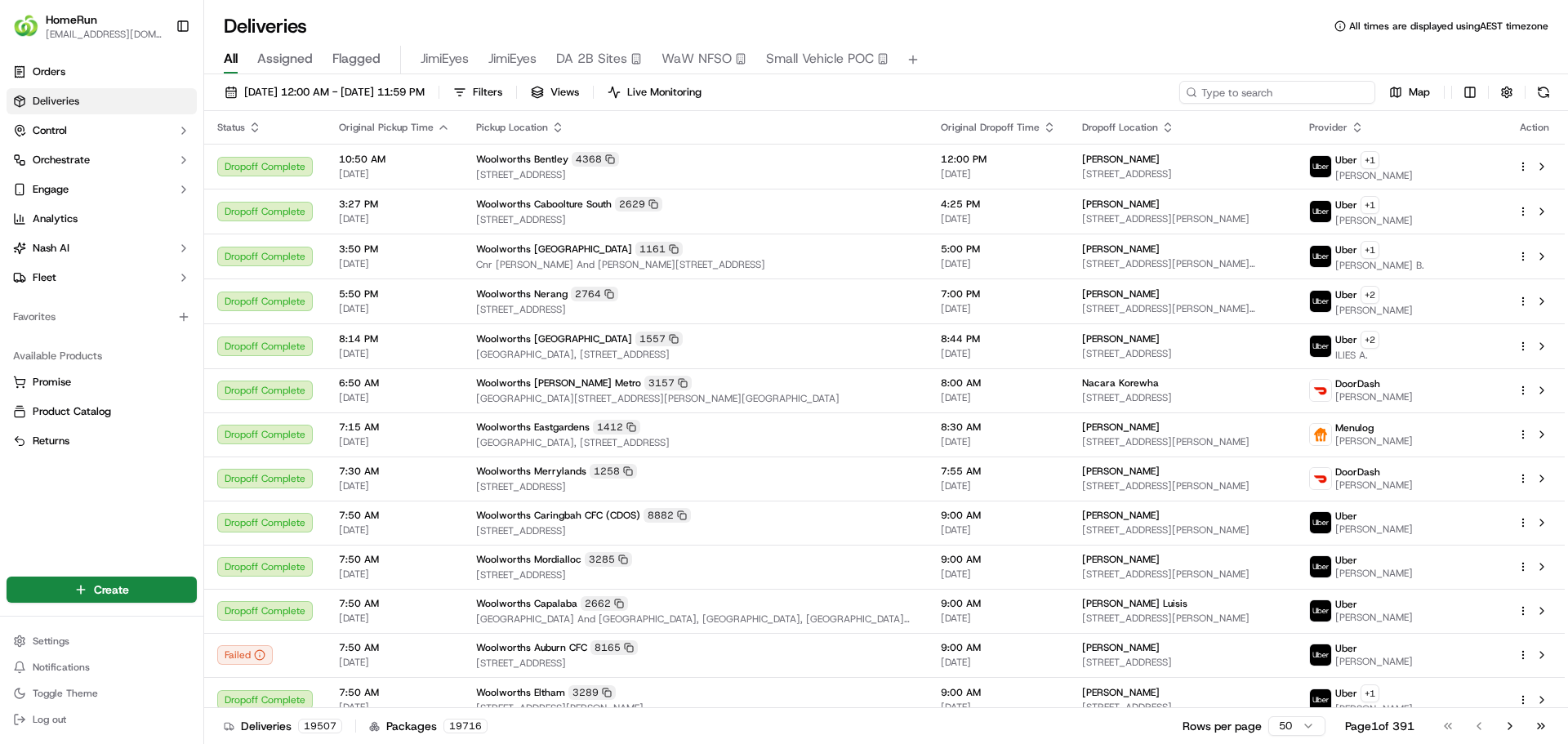
click at [1258, 93] on input at bounding box center [1276, 92] width 196 height 23
paste input "270628003"
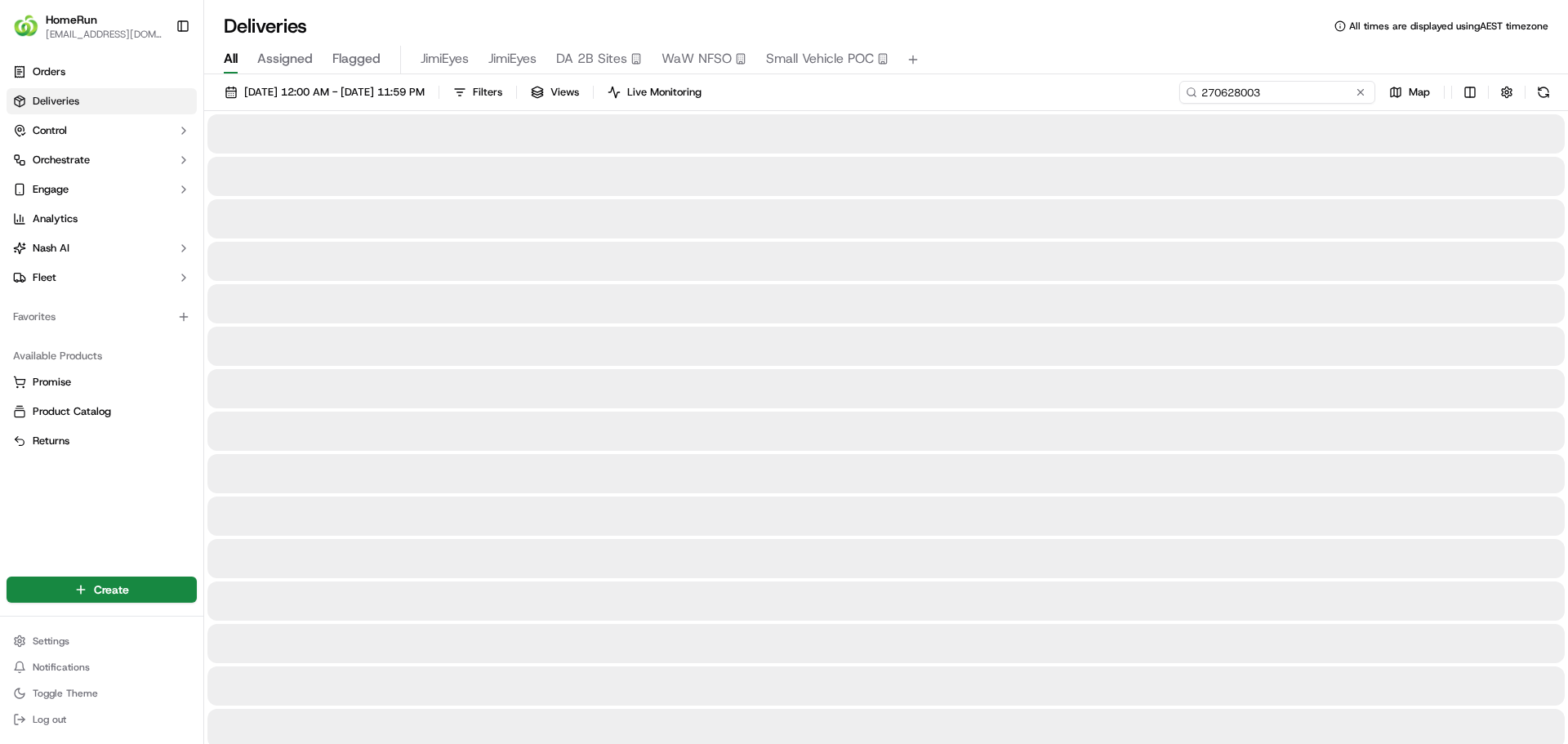
type input "270628003"
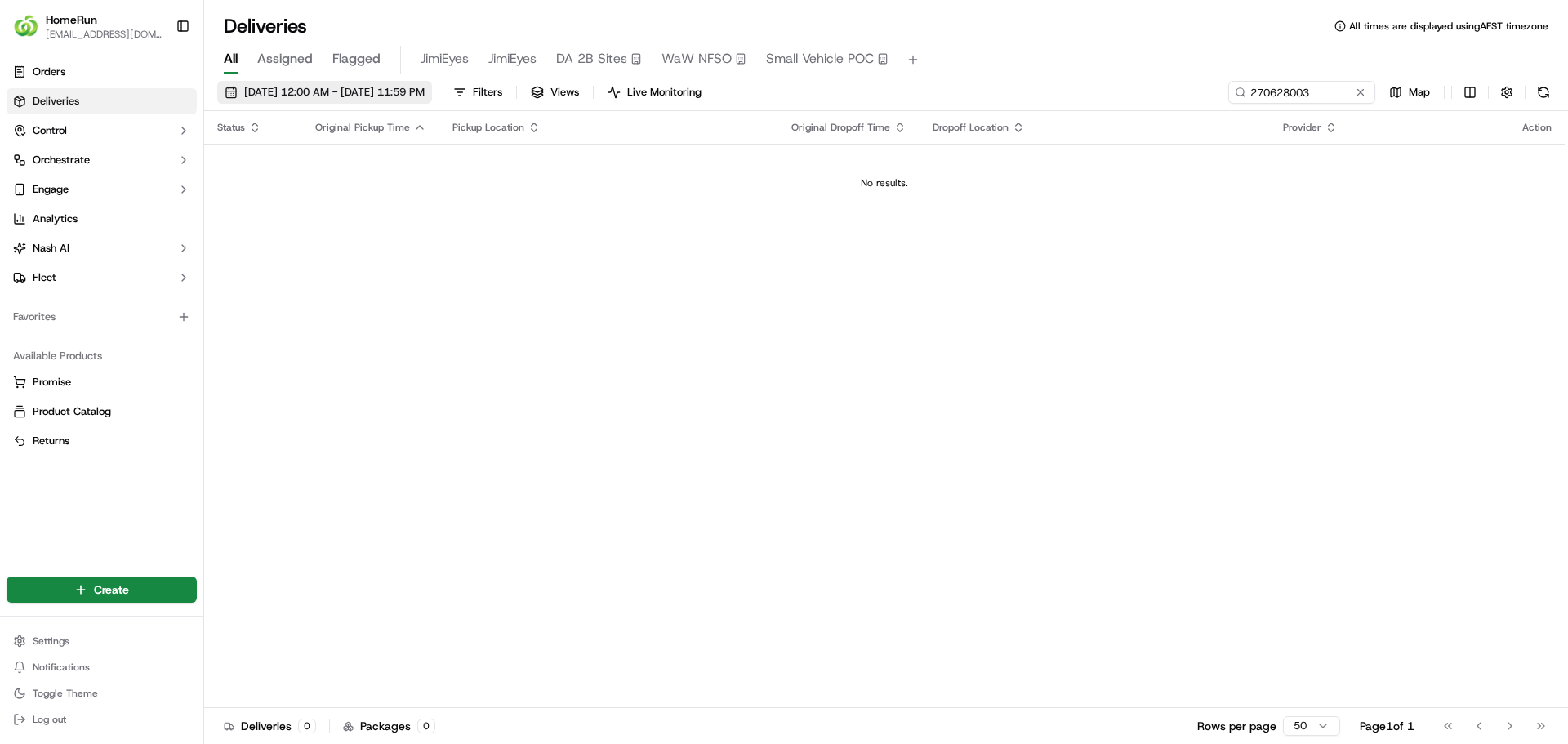
click at [337, 85] on span "23/09/2025 12:00 AM - 23/09/2025 11:59 PM" at bounding box center [334, 92] width 181 height 14
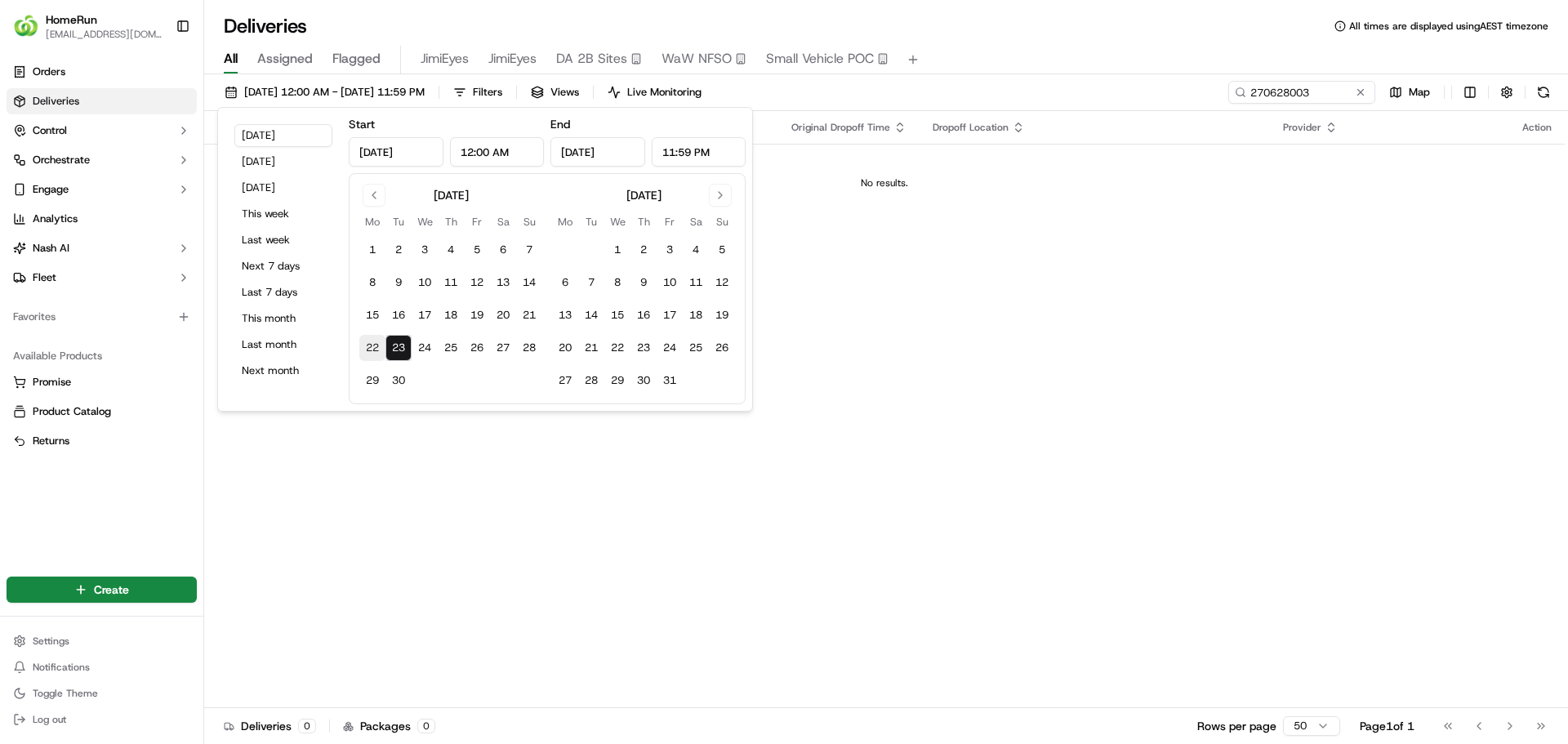
click at [375, 348] on button "22" at bounding box center [372, 348] width 26 height 26
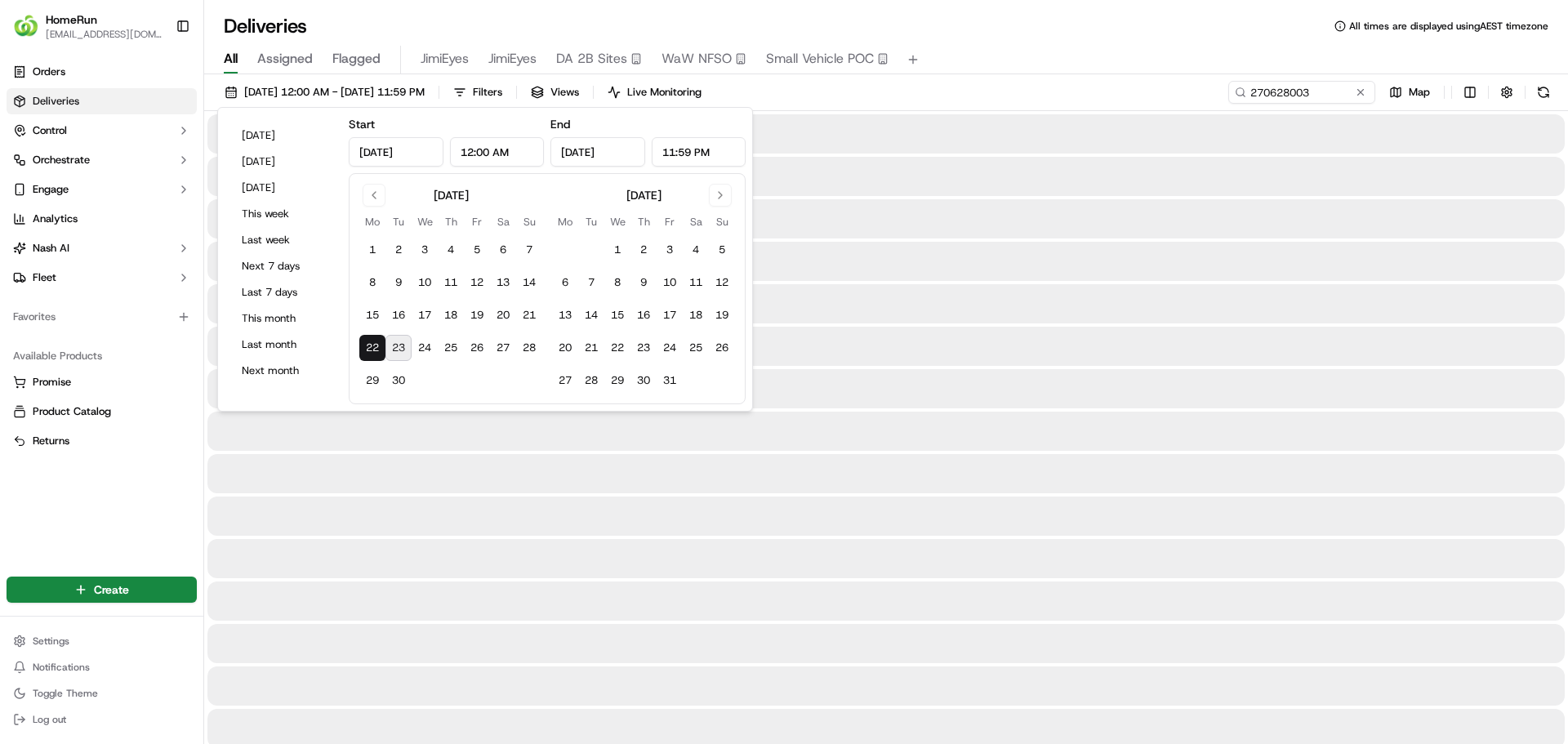
type input "Sep 22, 2025"
click at [375, 348] on button "22" at bounding box center [372, 348] width 26 height 26
click at [969, 46] on div "All Assigned Flagged JimiEyes JimiEyes DA 2B Sites WaW NFSO Small Vehicle POC" at bounding box center [886, 60] width 1364 height 29
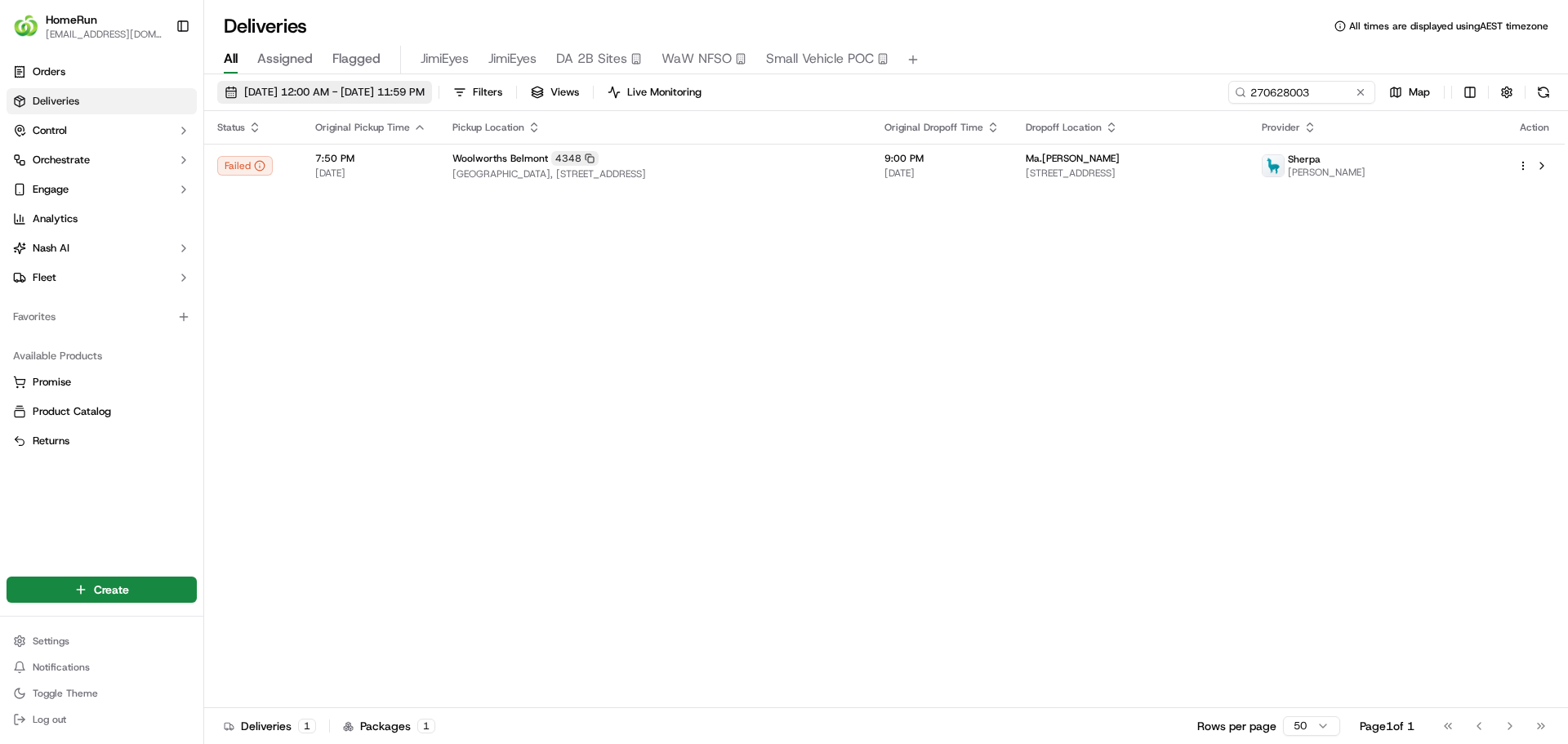
click at [383, 82] on button "22/09/2025 12:00 AM - 22/09/2025 11:59 PM" at bounding box center [325, 92] width 215 height 23
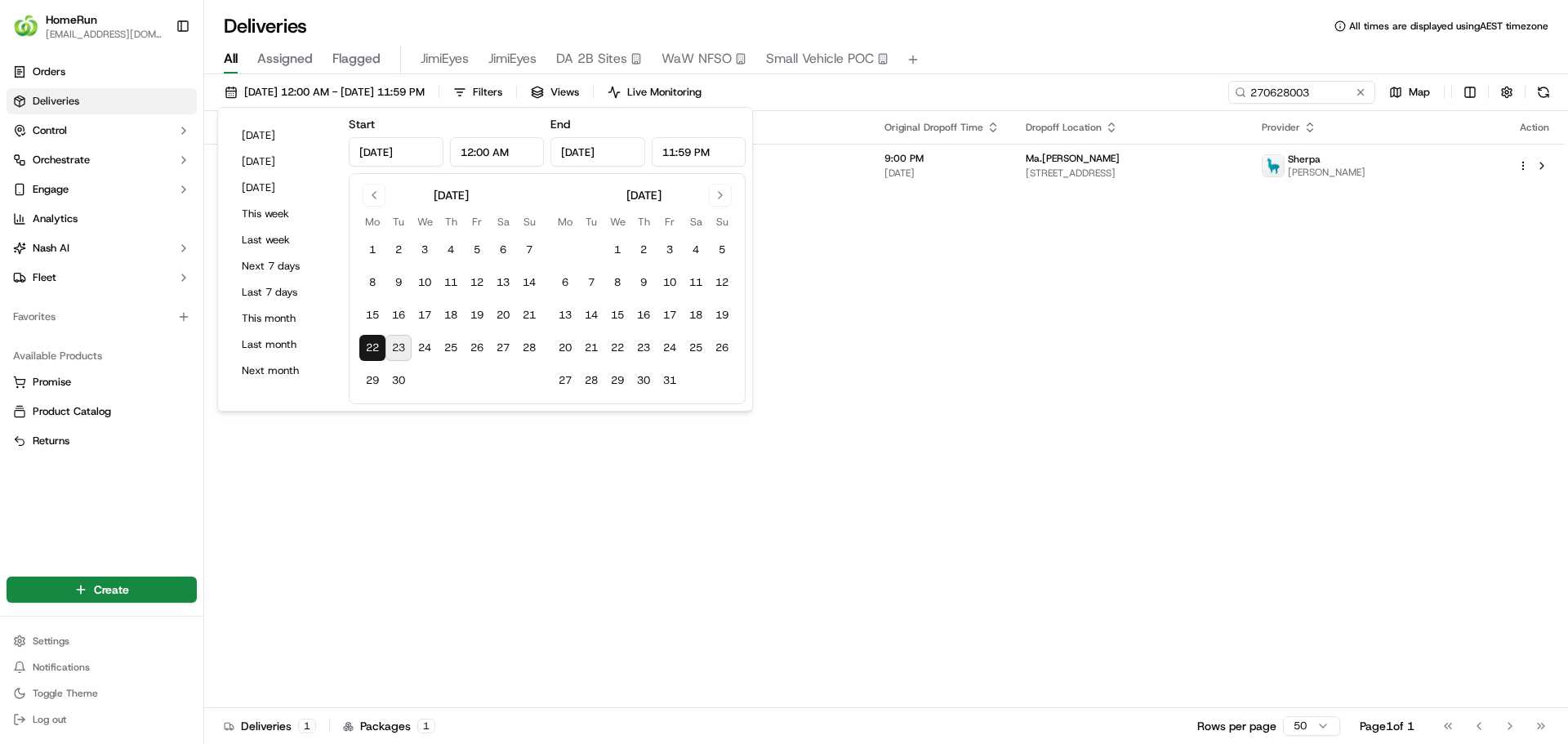
click at [406, 344] on button "23" at bounding box center [398, 348] width 26 height 26
type input "Sep 23, 2025"
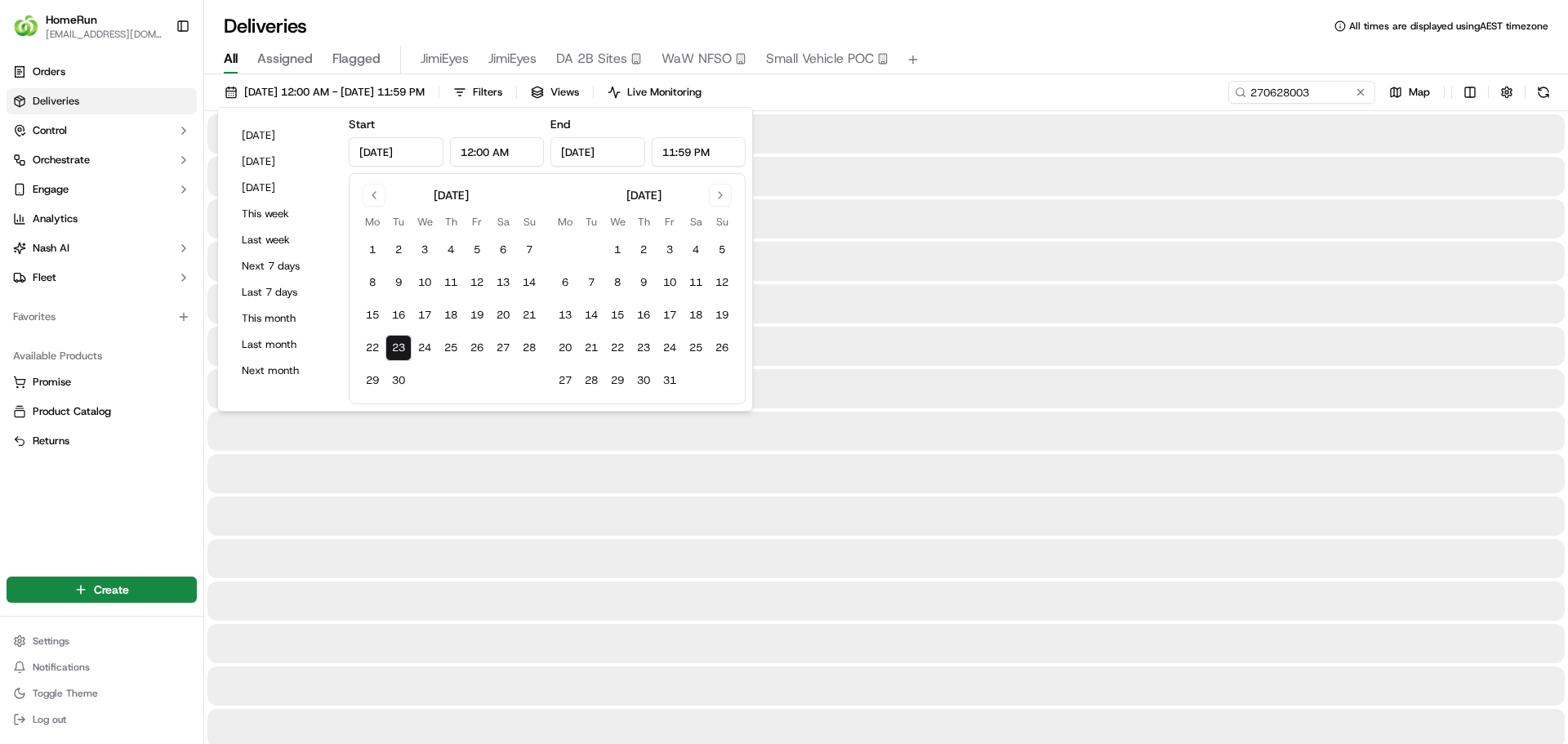
click at [406, 344] on button "23" at bounding box center [398, 348] width 26 height 26
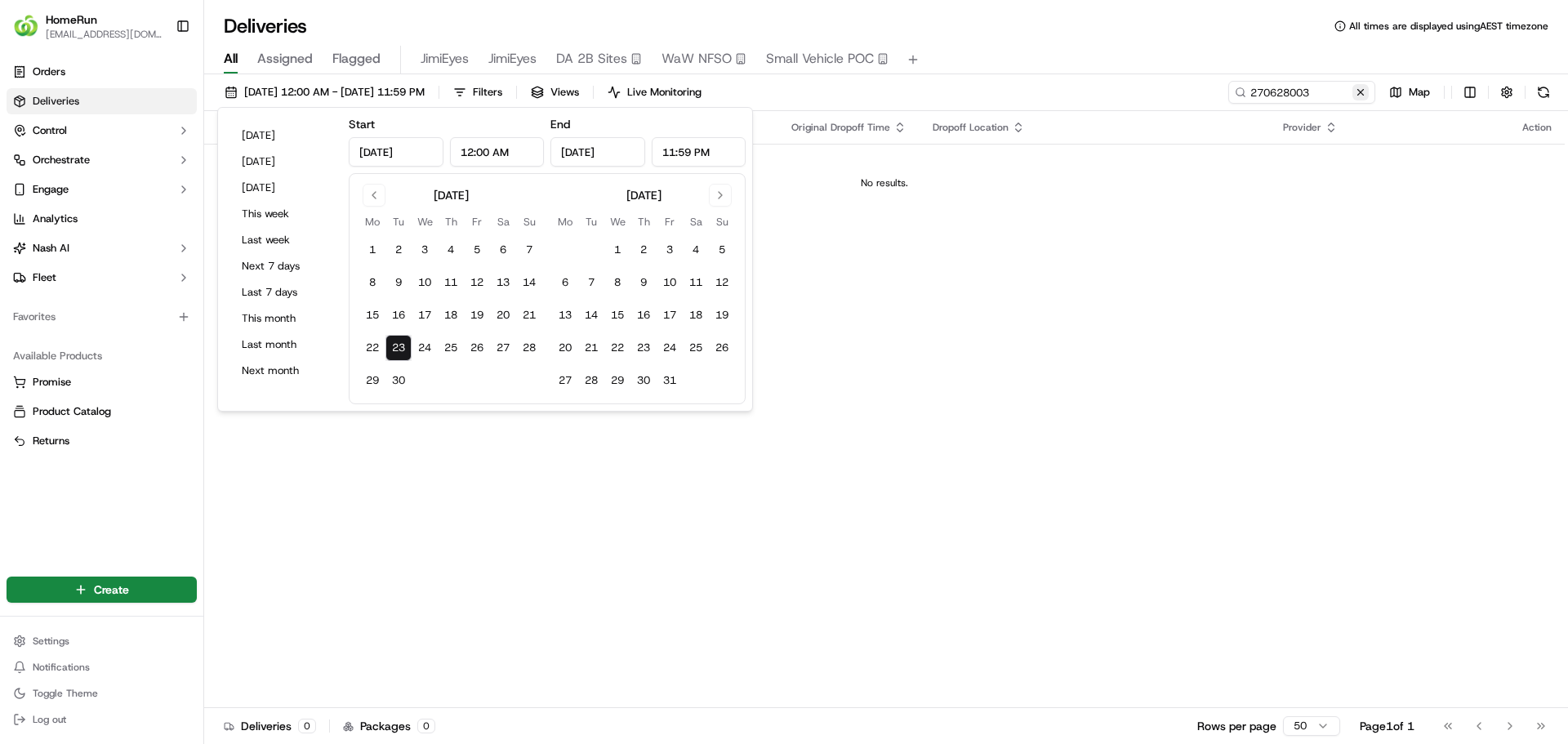
click at [1356, 90] on button at bounding box center [1360, 92] width 16 height 16
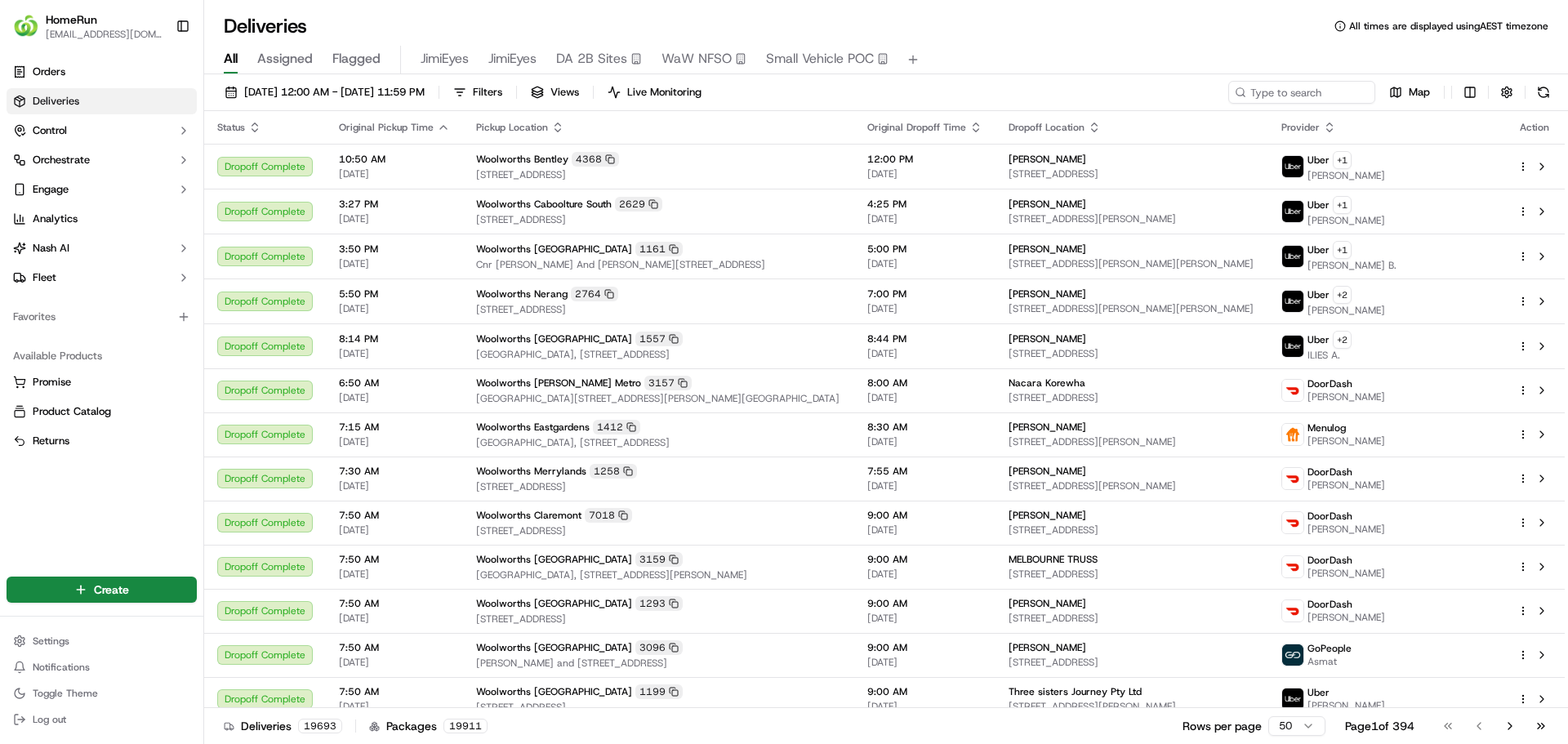
click at [1271, 80] on div "23/09/2025 12:00 AM - 23/09/2025 11:59 PM Filters Views Live Monitoring Map Sta…" at bounding box center [886, 410] width 1364 height 673
click at [1271, 87] on input at bounding box center [1276, 92] width 196 height 23
paste input "270612002"
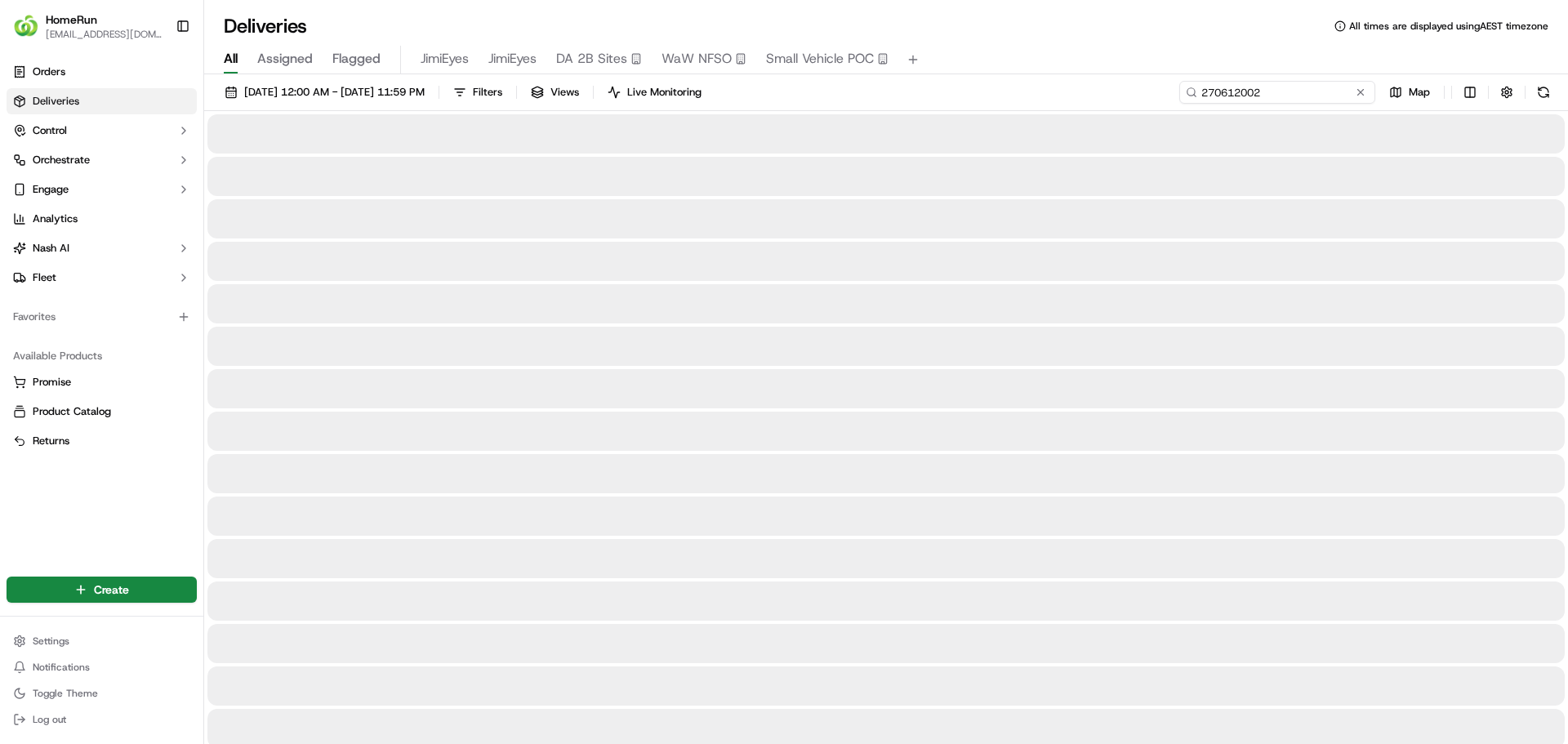
type input "270612002"
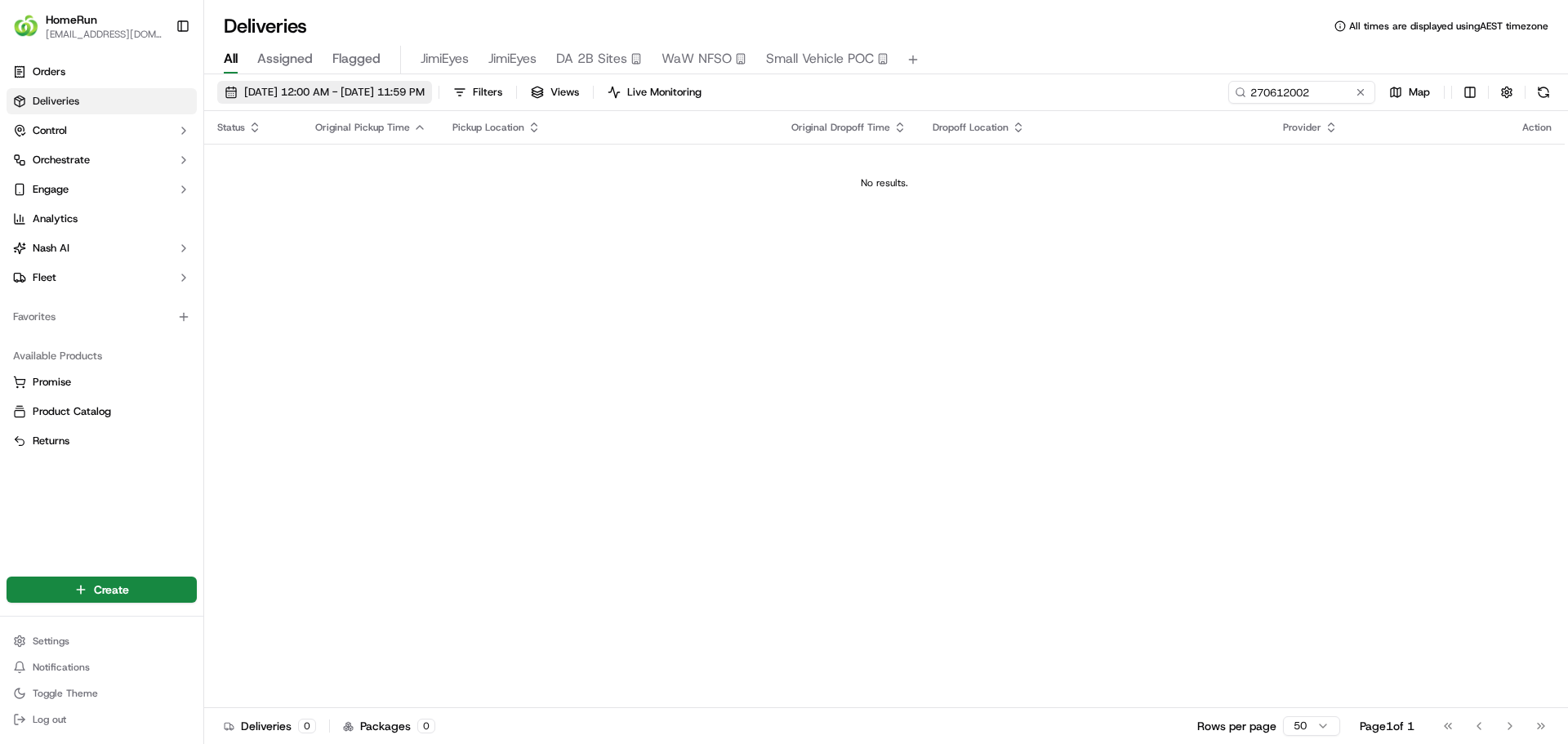
click at [405, 94] on span "23/09/2025 12:00 AM - 23/09/2025 11:59 PM" at bounding box center [334, 92] width 181 height 14
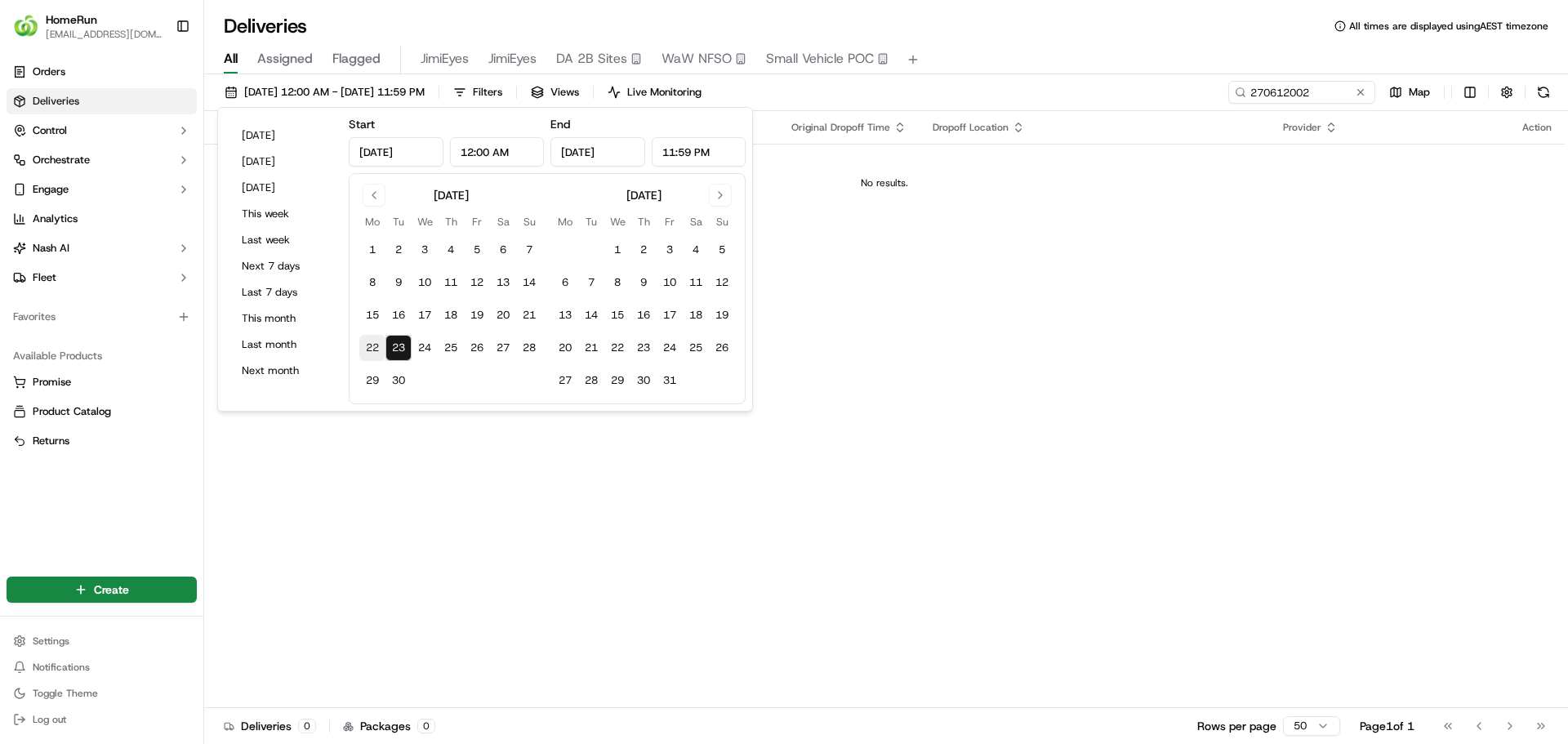
click at [376, 346] on button "22" at bounding box center [372, 348] width 26 height 26
type input "Sep 22, 2025"
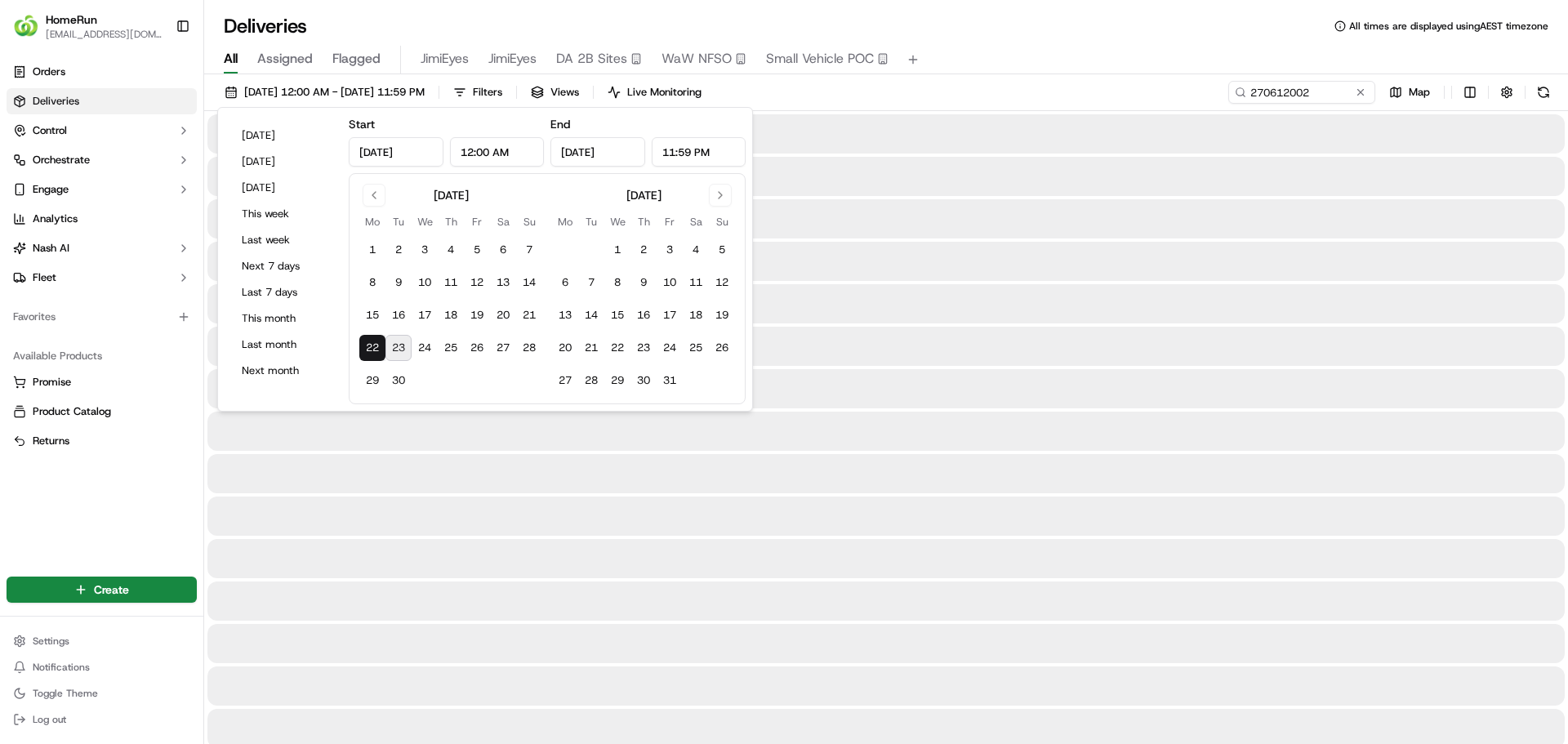
click at [376, 346] on button "22" at bounding box center [372, 348] width 26 height 26
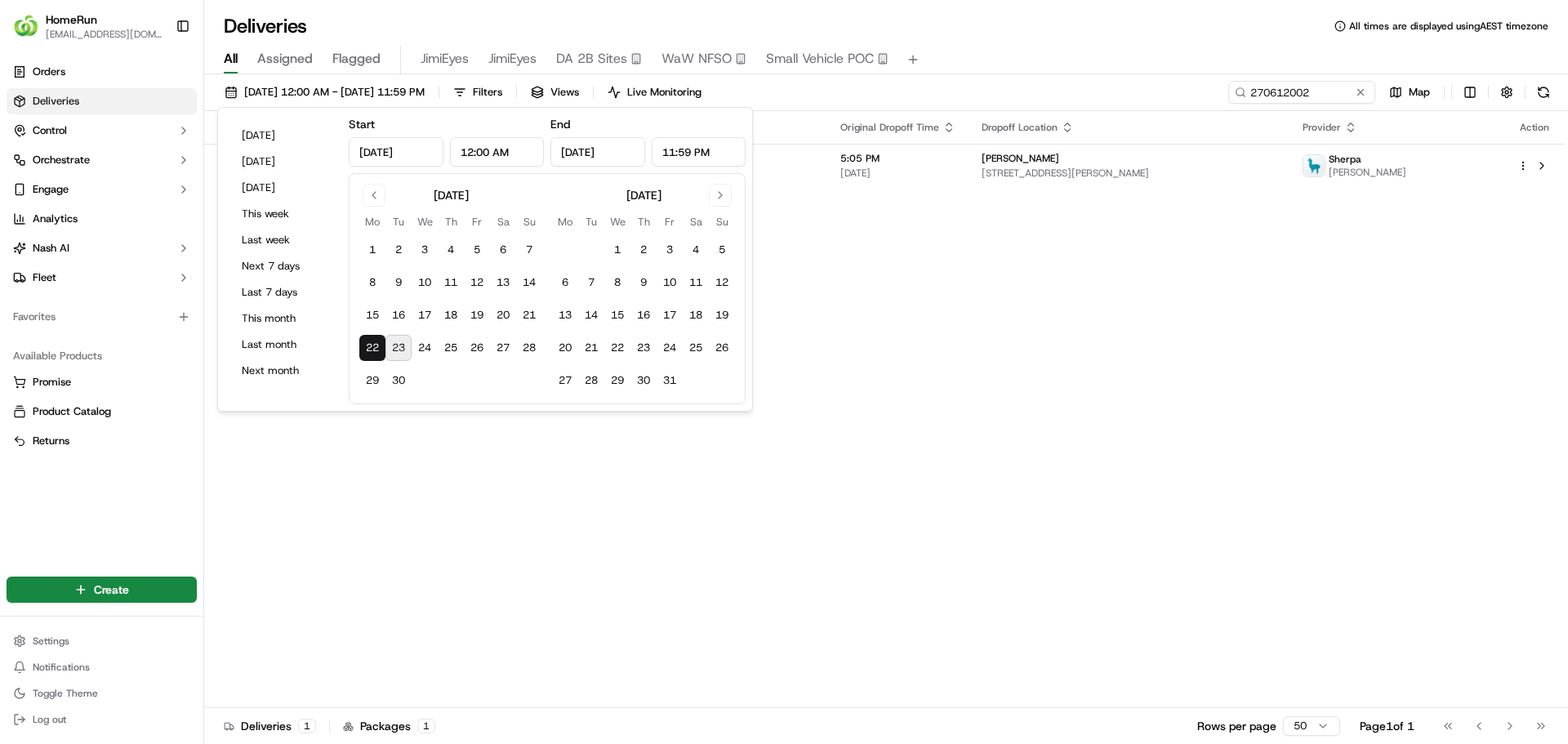
click at [969, 30] on div "Deliveries All times are displayed using AEST timezone" at bounding box center [886, 25] width 1364 height 26
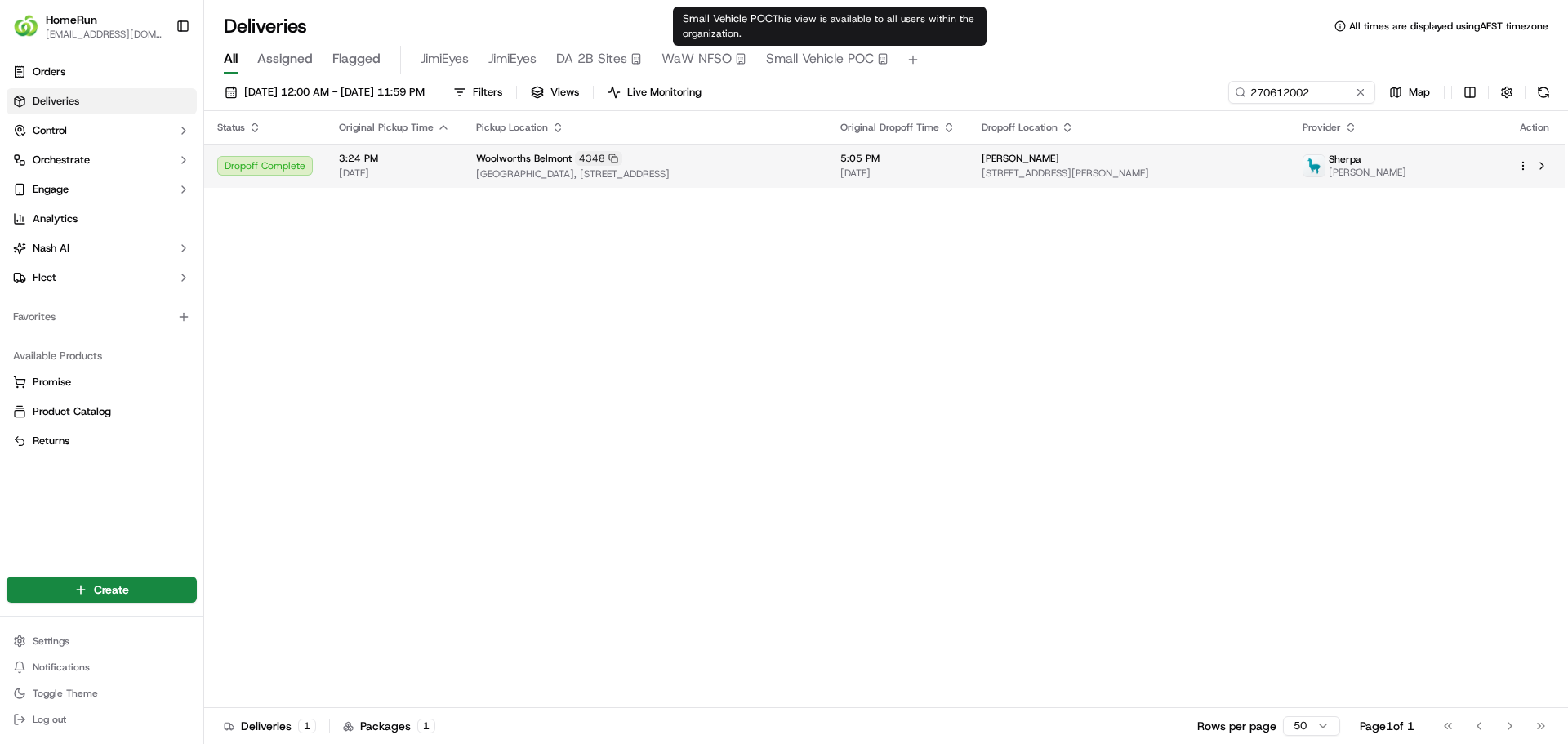
click at [827, 158] on td "Woolworths Belmont 4348 Belmont Forum, 227 Belmont Ave, Cloverdale, WA 6105, AU" at bounding box center [645, 165] width 364 height 44
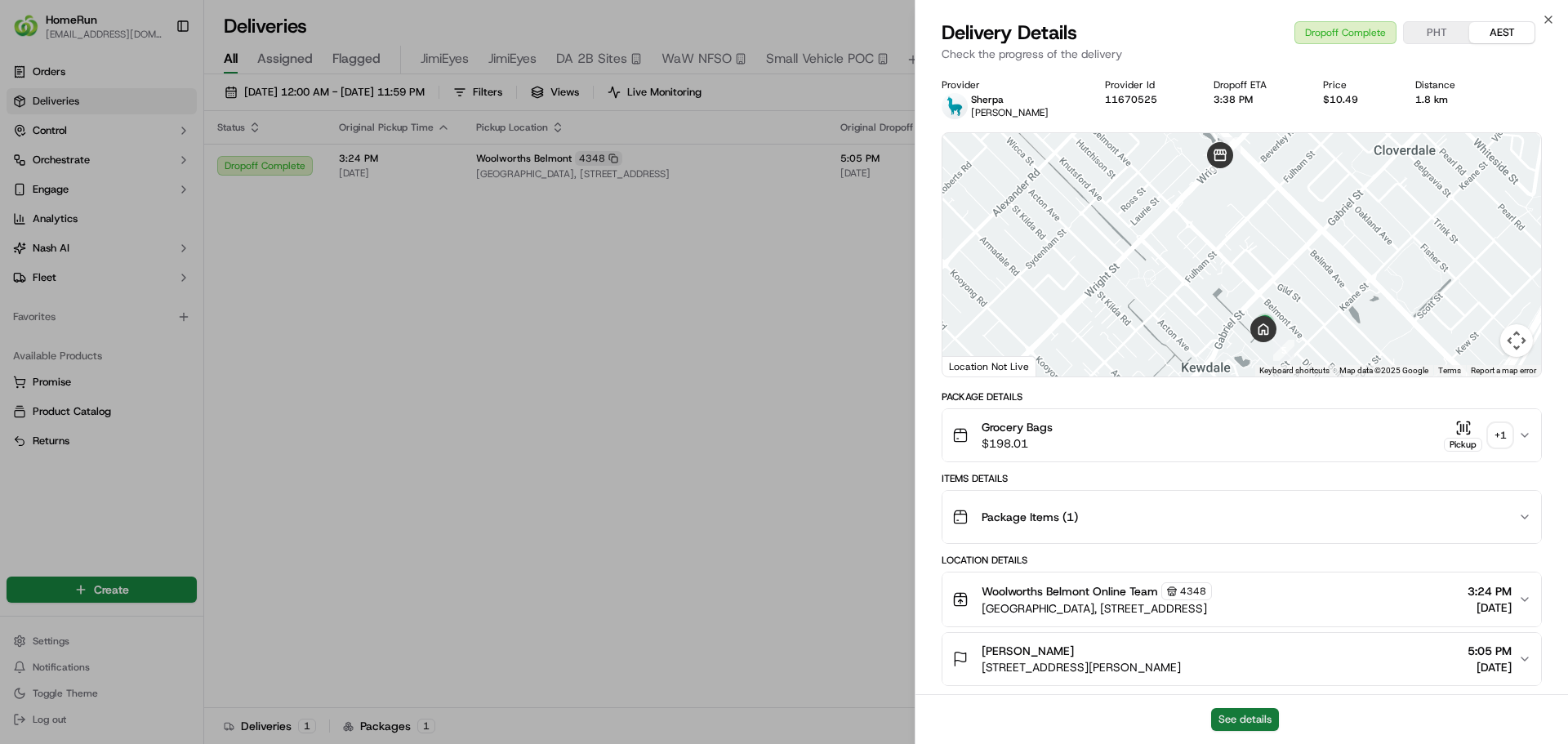
click at [1233, 717] on button "See details" at bounding box center [1245, 719] width 68 height 23
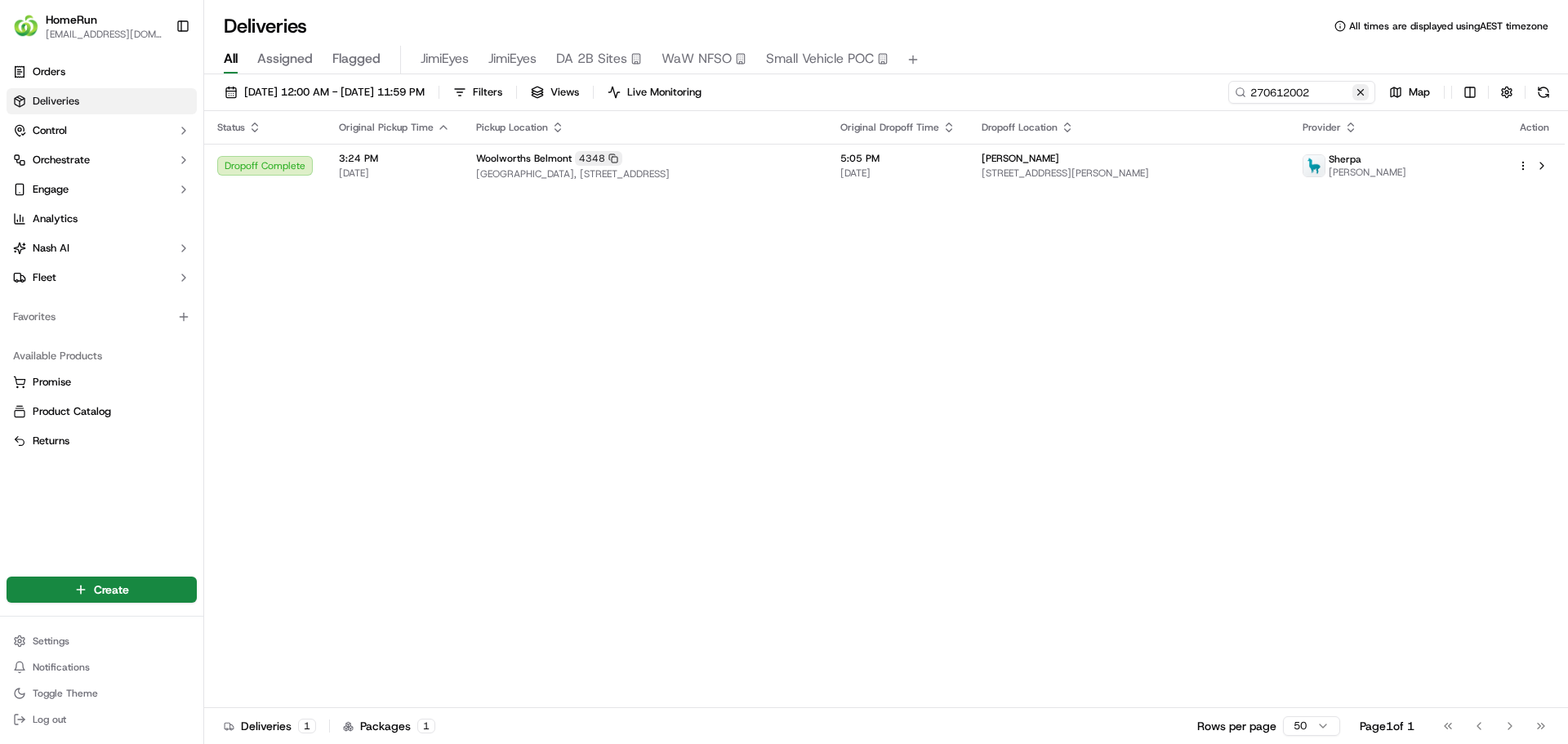
click at [1359, 90] on button at bounding box center [1360, 92] width 16 height 16
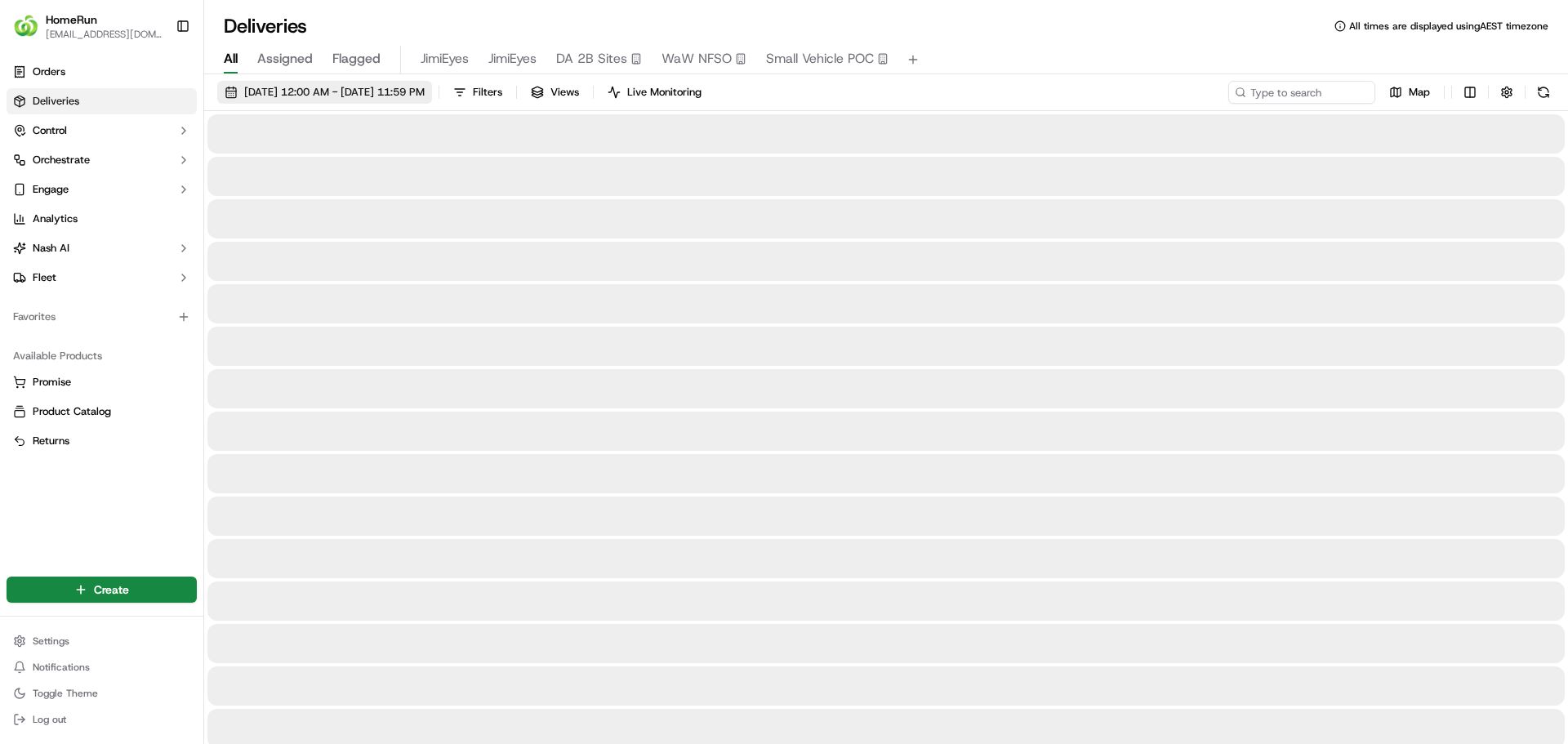
click at [350, 90] on span "22/09/2025 12:00 AM - 22/09/2025 11:59 PM" at bounding box center [334, 92] width 181 height 14
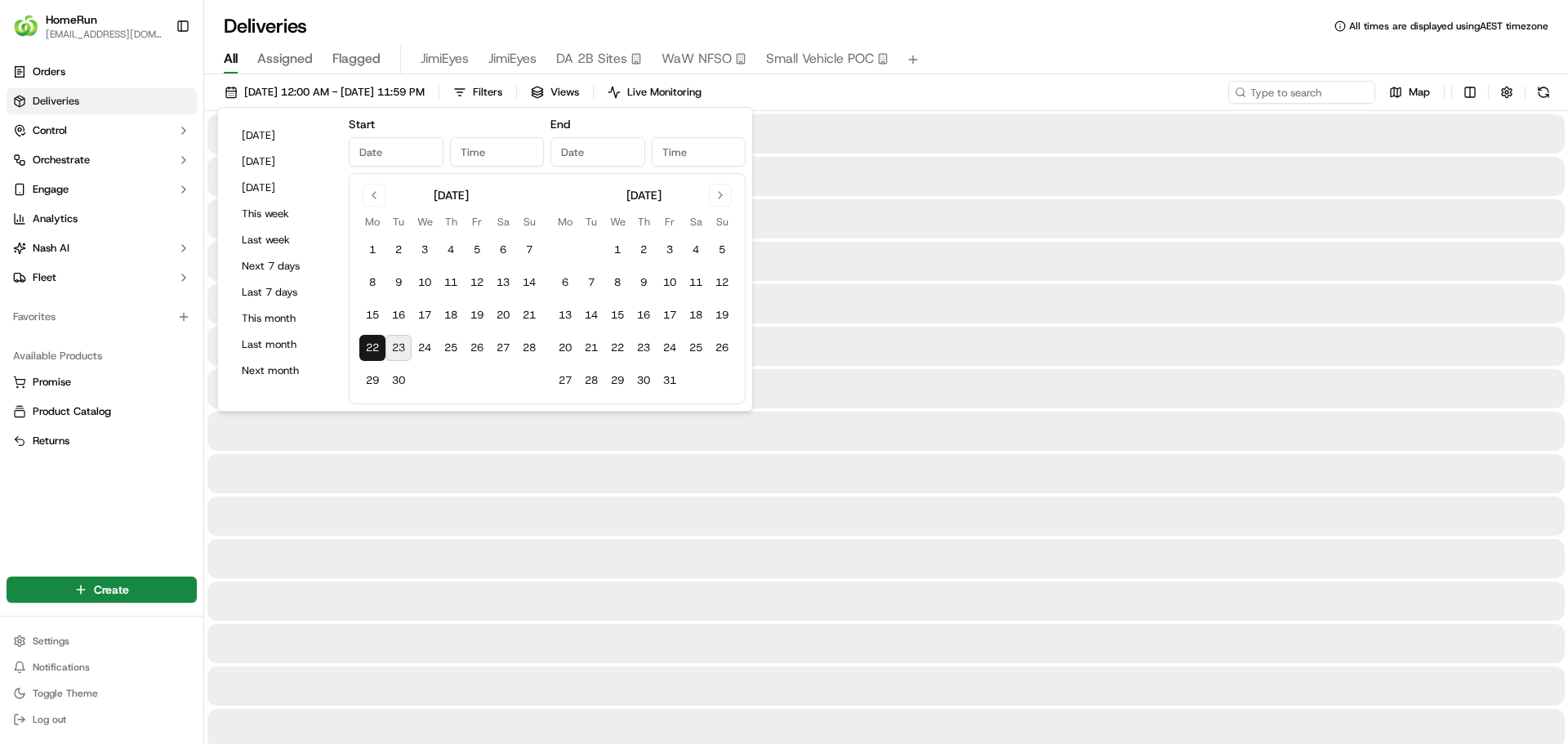
type input "Sep 22, 2025"
type input "12:00 AM"
type input "Sep 22, 2025"
type input "11:59 PM"
click at [401, 349] on button "23" at bounding box center [398, 348] width 26 height 26
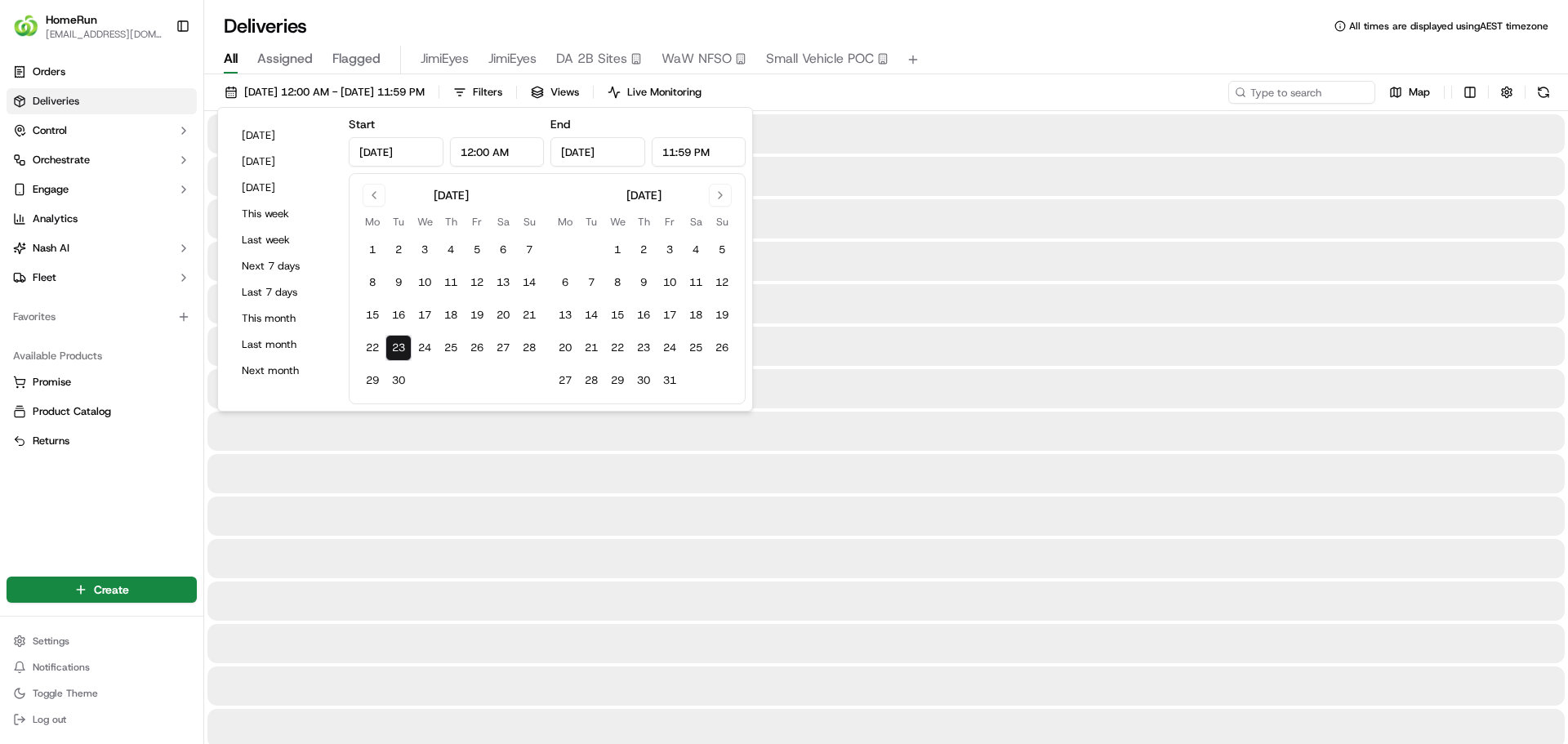
type input "Sep 23, 2025"
click at [401, 349] on button "23" at bounding box center [398, 348] width 26 height 26
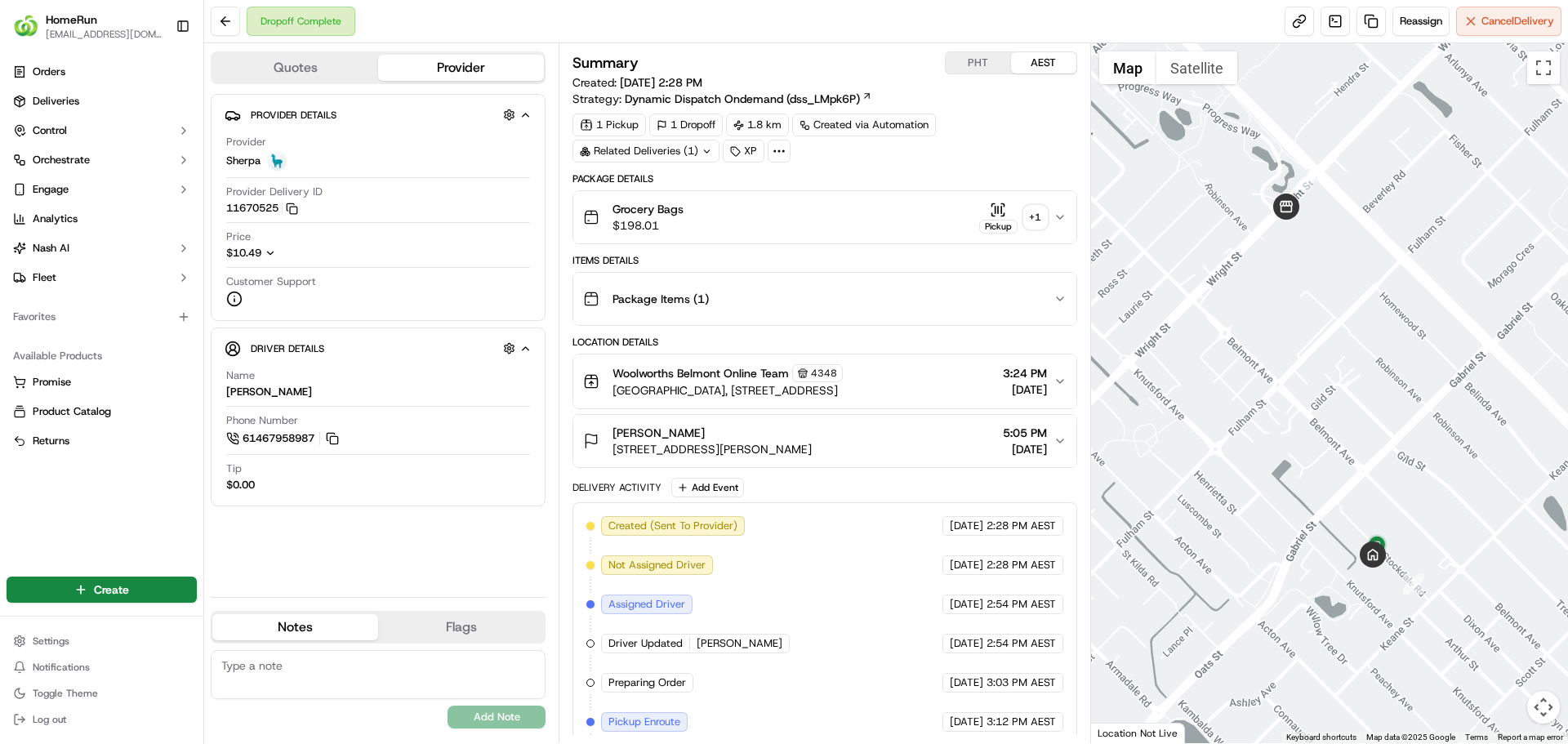
click at [1036, 219] on div "+ 1" at bounding box center [1035, 217] width 23 height 23
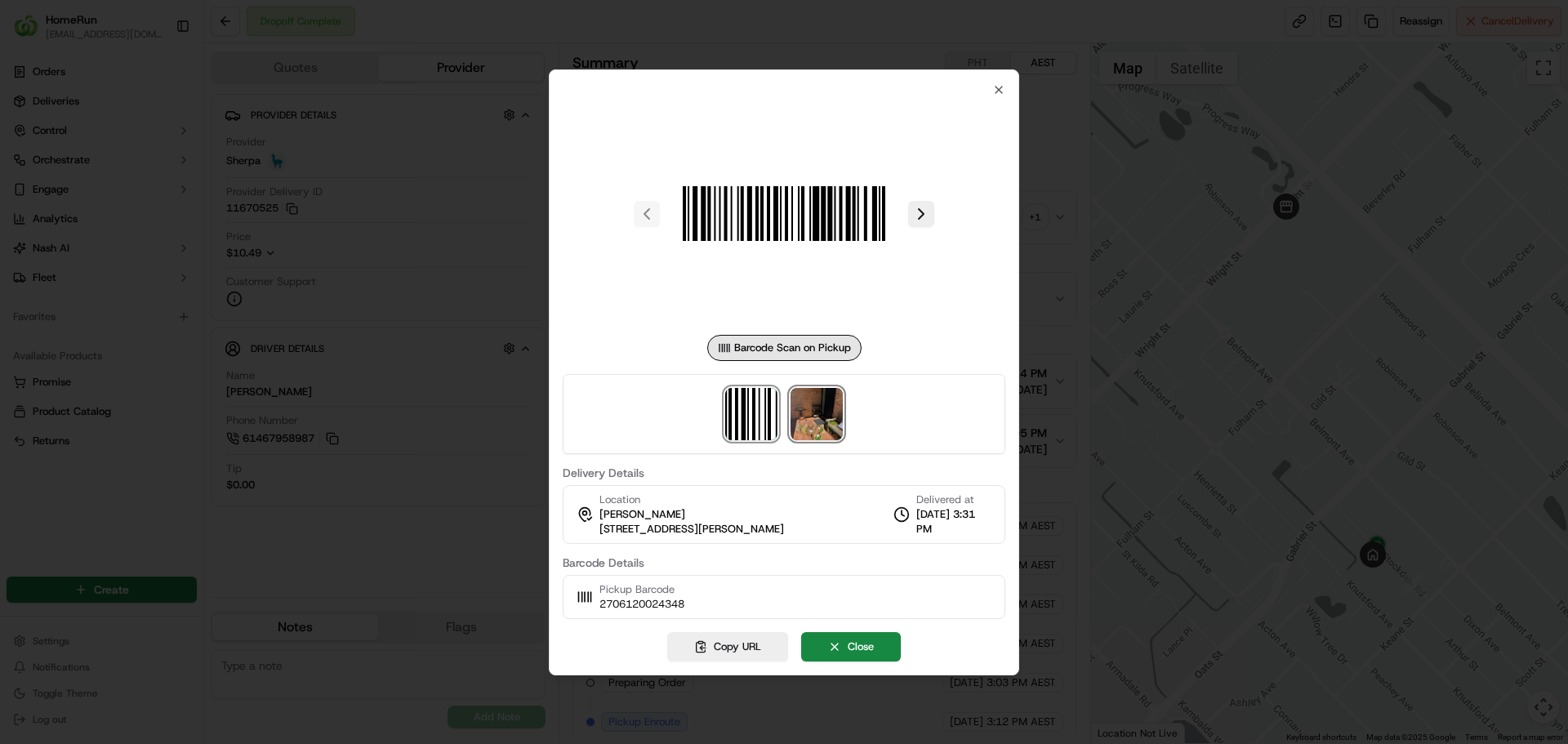
click at [826, 415] on img at bounding box center [817, 414] width 52 height 52
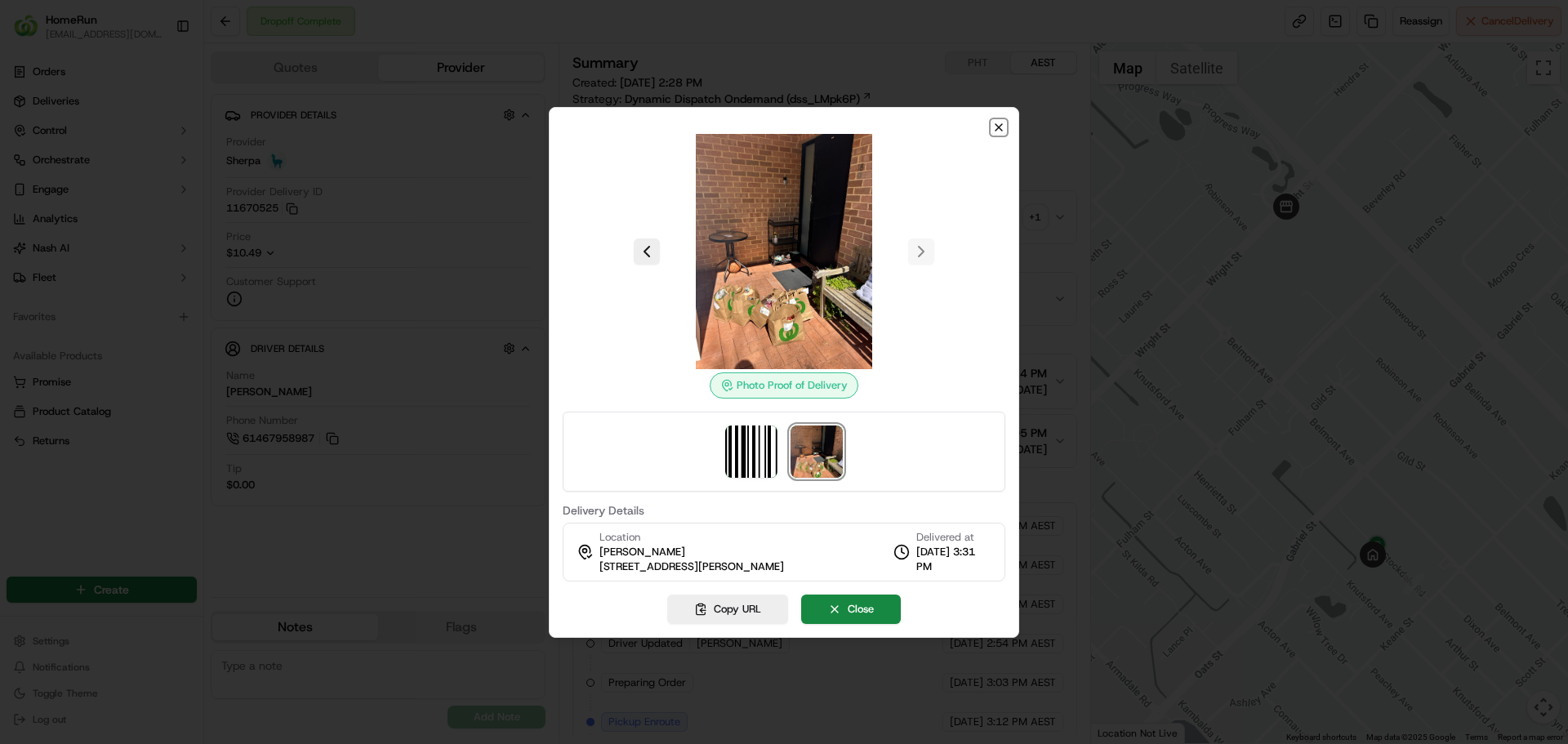
click at [998, 130] on icon "button" at bounding box center [998, 127] width 13 height 13
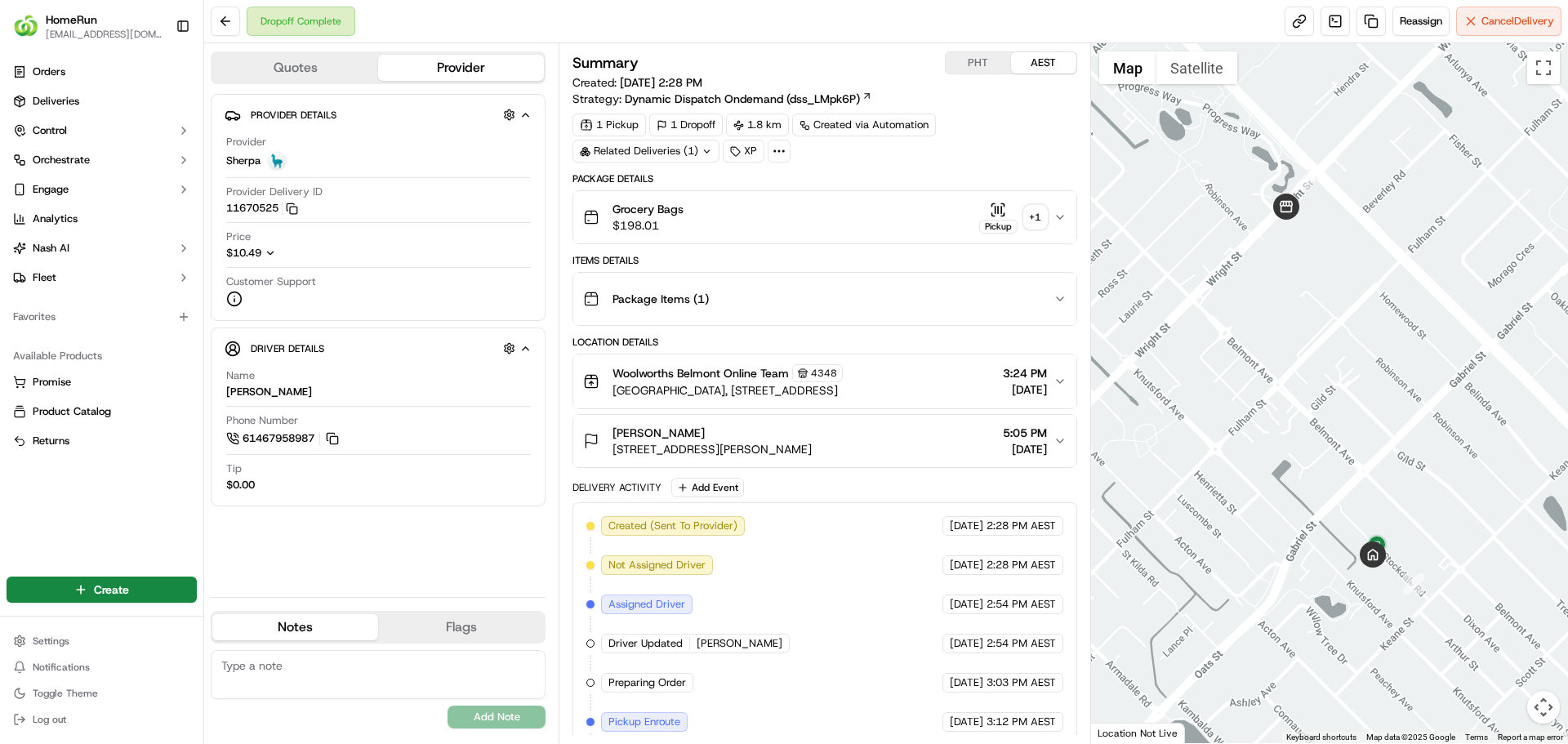
click at [721, 204] on div "Grocery Bags $198.01 Pickup + 1" at bounding box center [818, 218] width 469 height 33
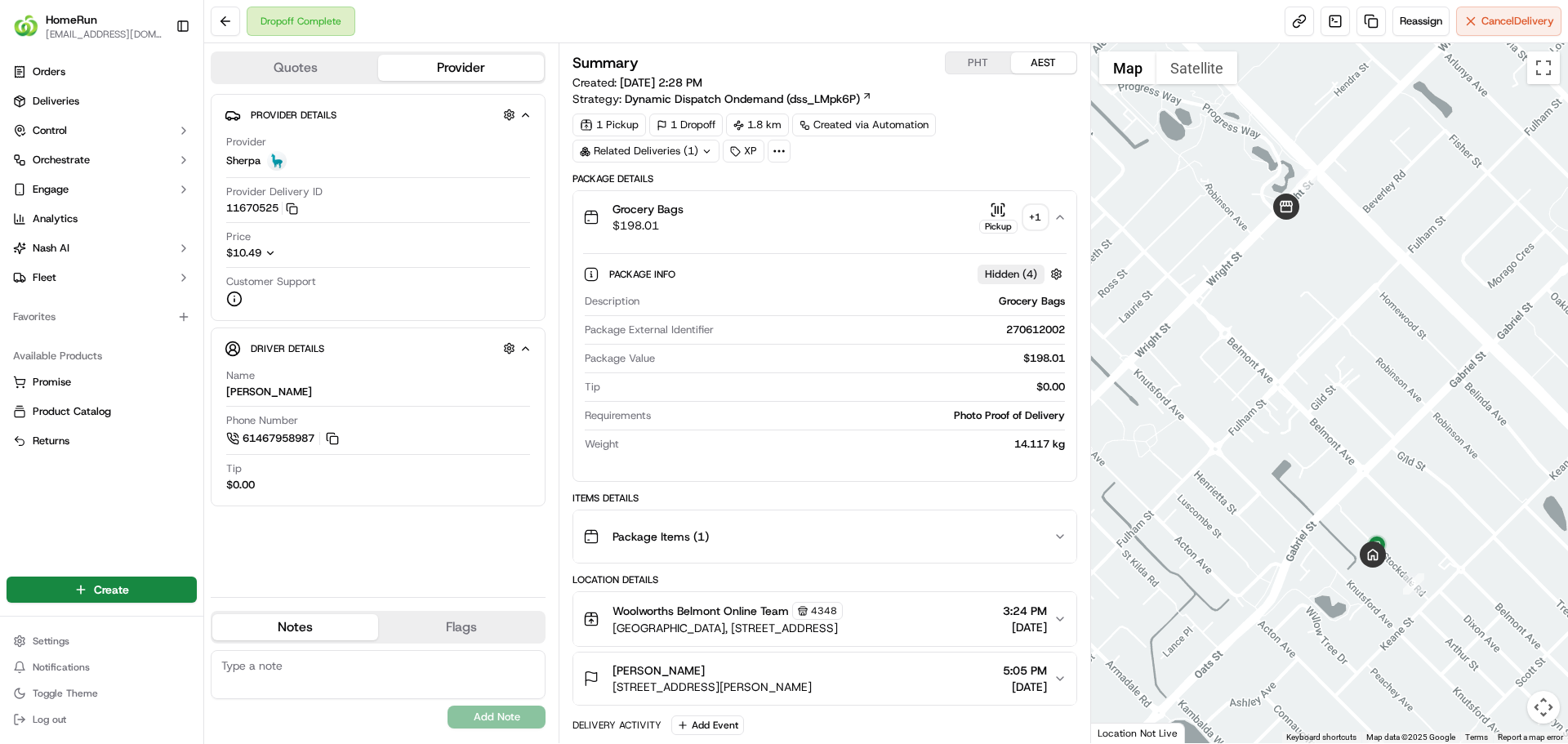
click at [1025, 330] on div "270612002" at bounding box center [892, 330] width 344 height 14
copy div "270612002"
